Goal: Information Seeking & Learning: Find specific fact

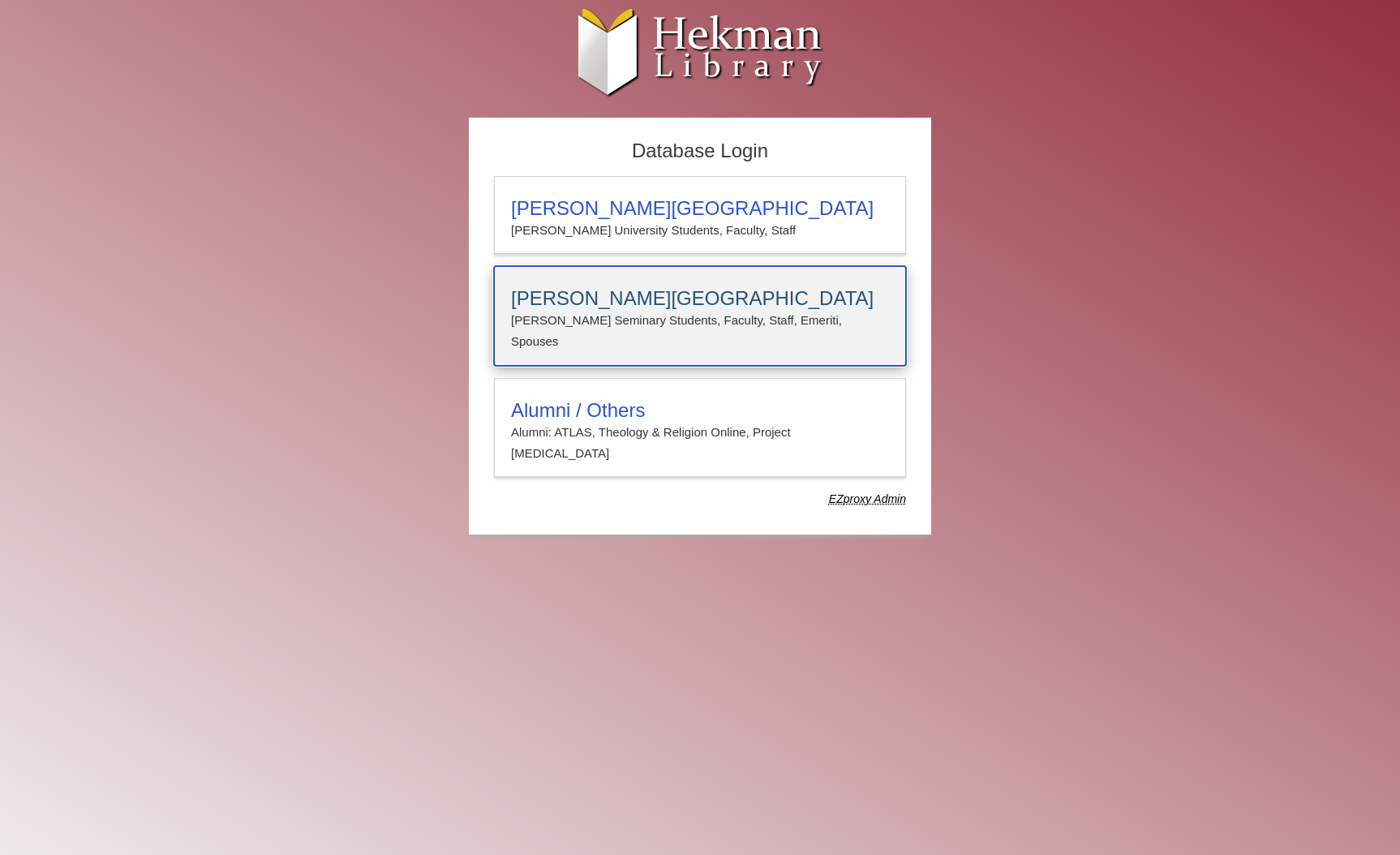
click at [634, 279] on div "Calvin Theological Seminary Calvin Seminary Students, Faculty, Staff, Emeriti, …" at bounding box center [700, 316] width 412 height 100
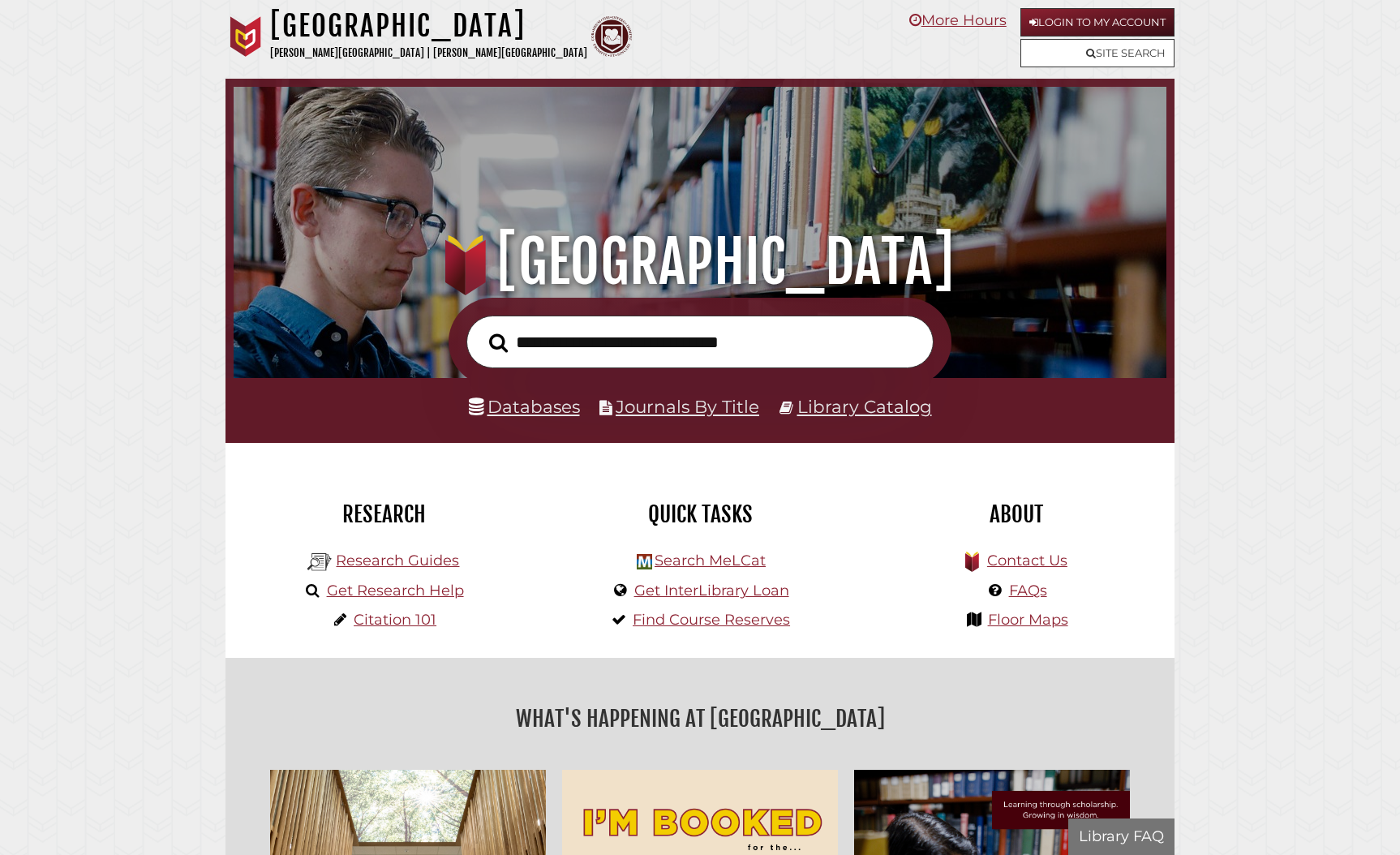
scroll to position [308, 925]
click at [575, 340] on input "text" at bounding box center [700, 341] width 468 height 53
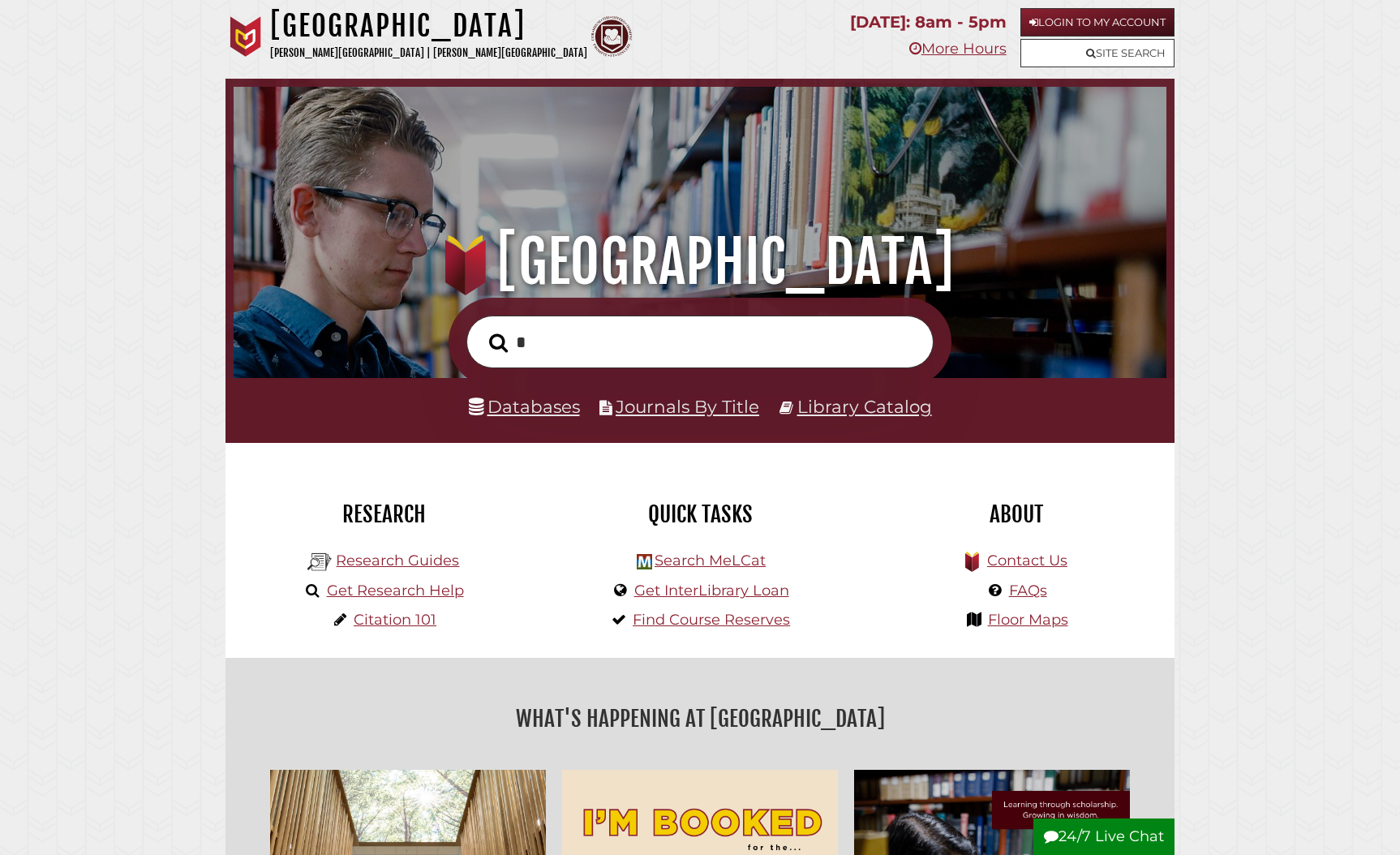
type input "*"
click at [569, 405] on link "Databases" at bounding box center [524, 406] width 111 height 21
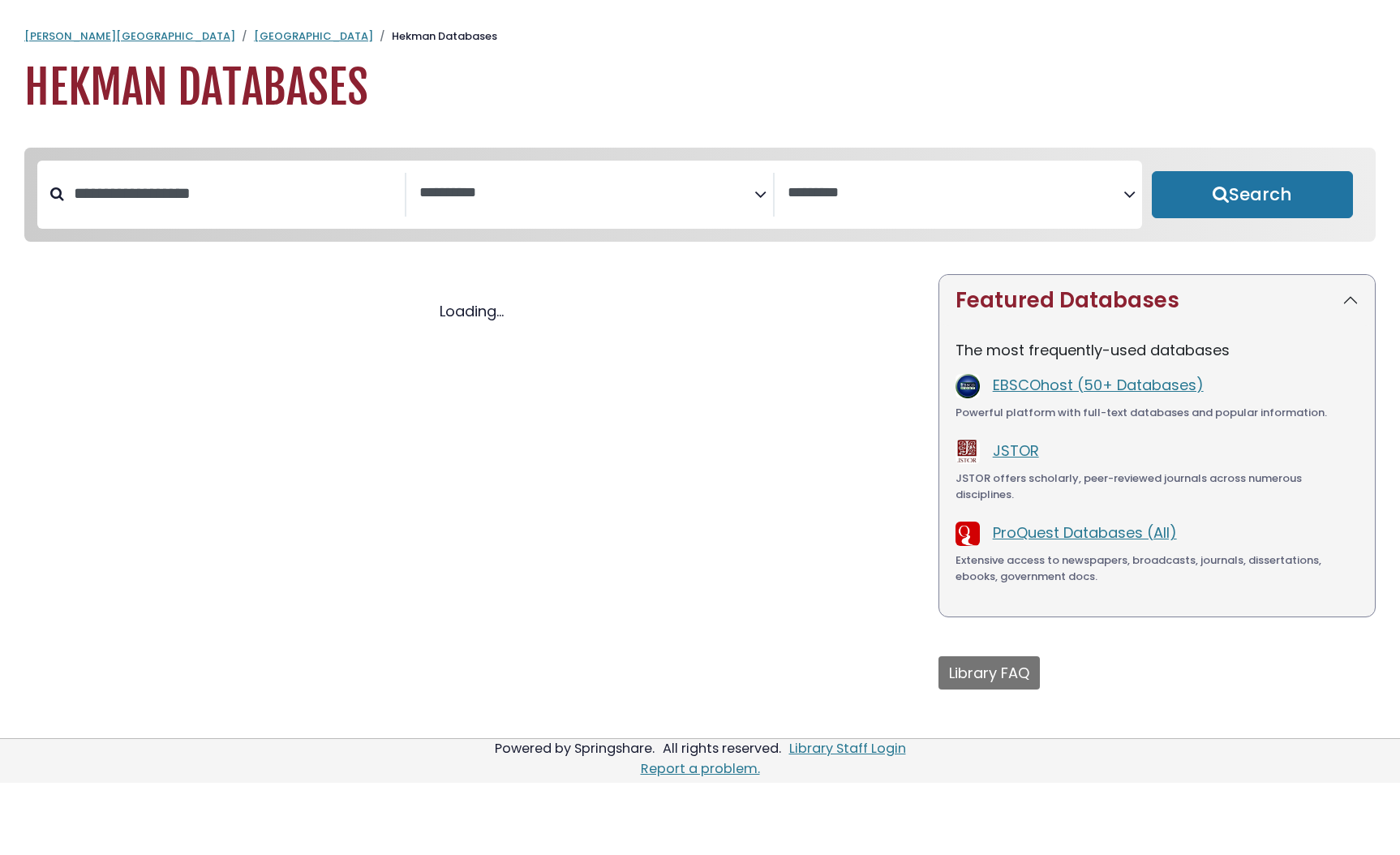
select select "Database Subject Filter"
select select "Database Vendors Filter"
select select "Database Subject Filter"
select select "Database Vendors Filter"
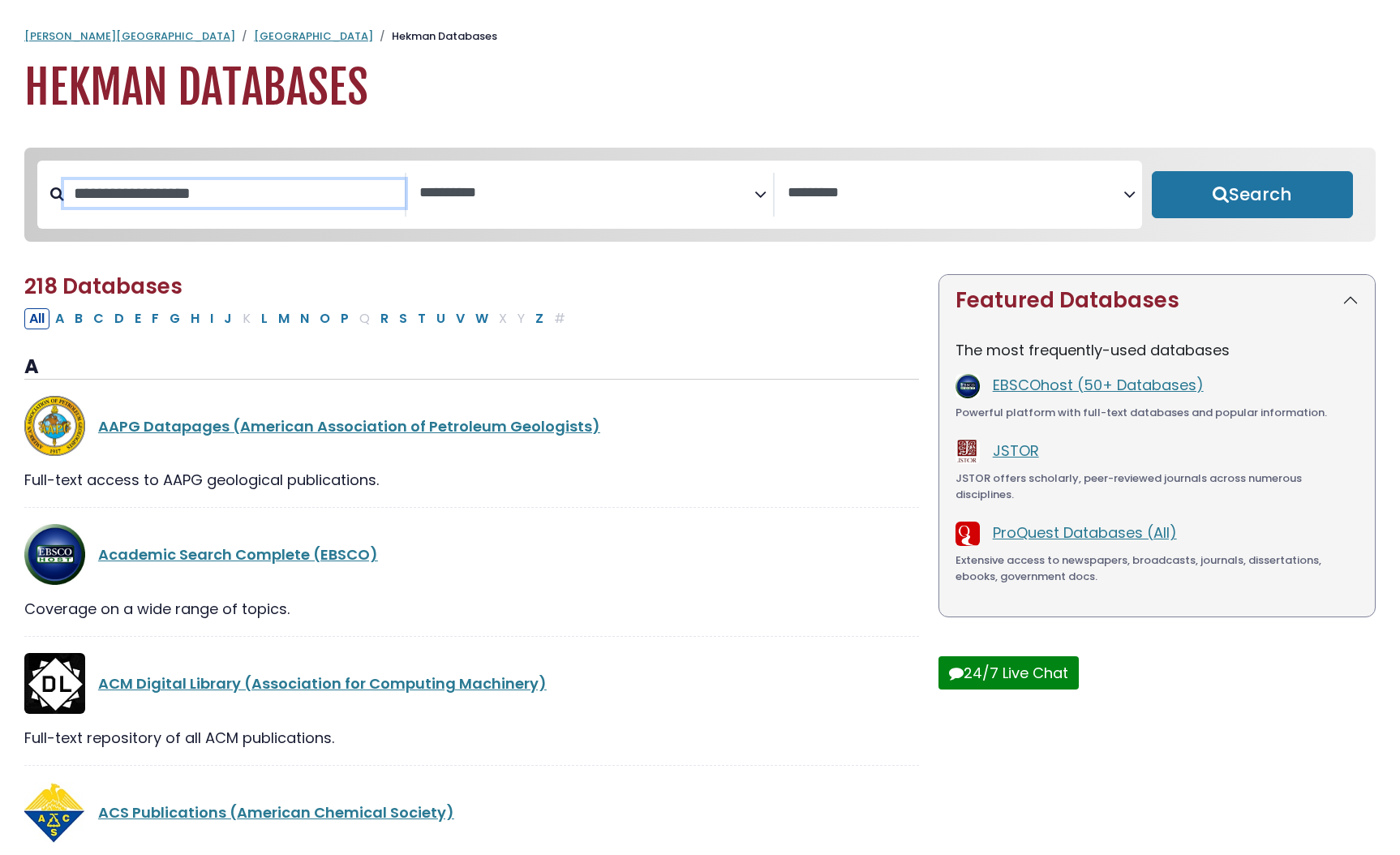
click at [150, 195] on input "Search database by title or keyword" at bounding box center [235, 194] width 341 height 27
paste input "**********"
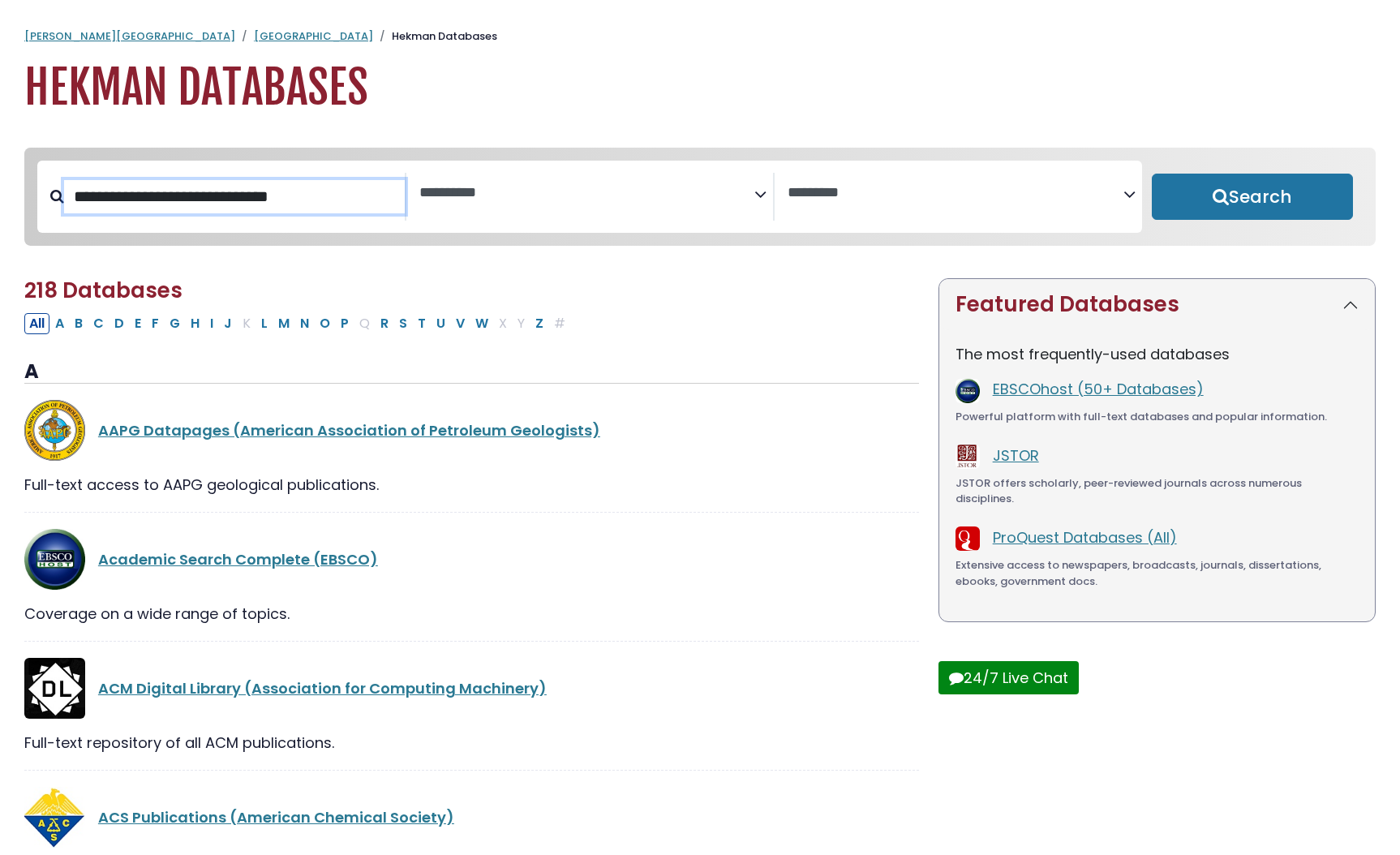
type input "**********"
click at [1152, 174] on button "Search" at bounding box center [1252, 197] width 201 height 47
select select "Database Subject Filter"
select select "Database Vendors Filter"
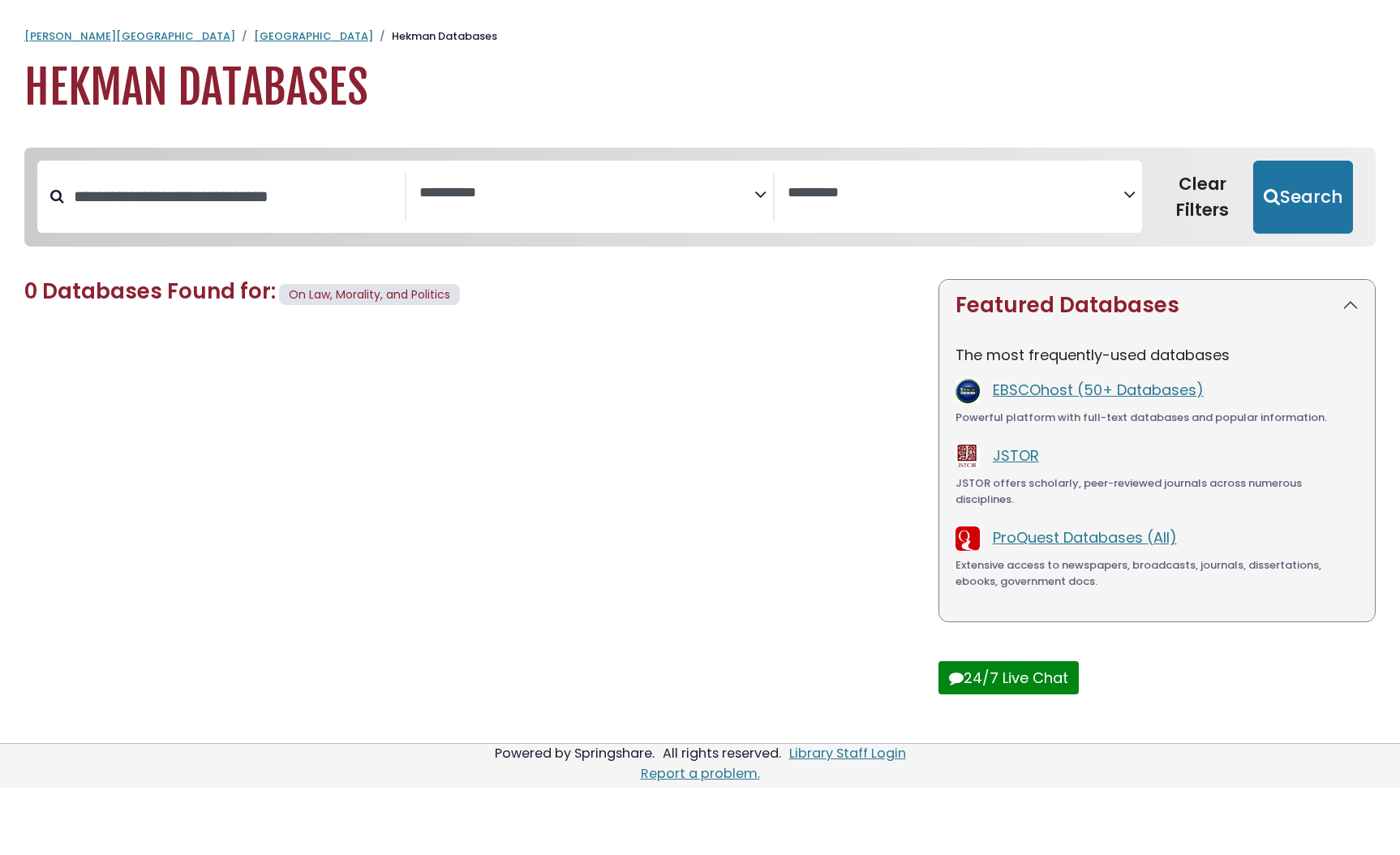
click at [509, 192] on textarea "Search" at bounding box center [586, 194] width 335 height 17
click at [865, 335] on div "0 Databases Found for: On Law, Morality, and Politics Edit Filters Clear Filter…" at bounding box center [471, 507] width 914 height 457
click at [254, 33] on link "[GEOGRAPHIC_DATA]" at bounding box center [313, 36] width 119 height 15
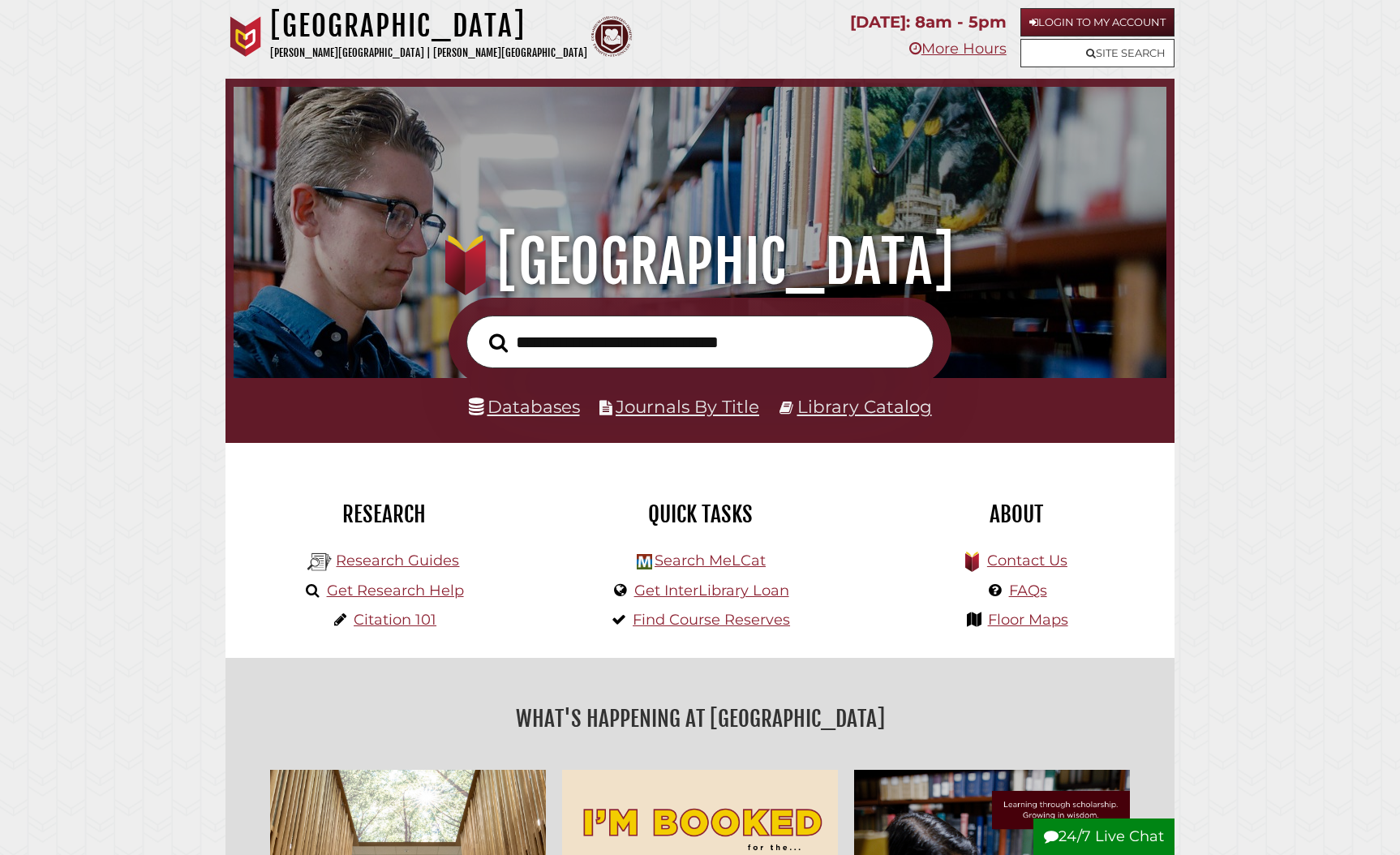
scroll to position [308, 925]
click at [589, 347] on input "text" at bounding box center [700, 341] width 468 height 53
type input "**********"
click at [481, 329] on button "Search" at bounding box center [498, 343] width 35 height 29
